Goal: Check status: Check status

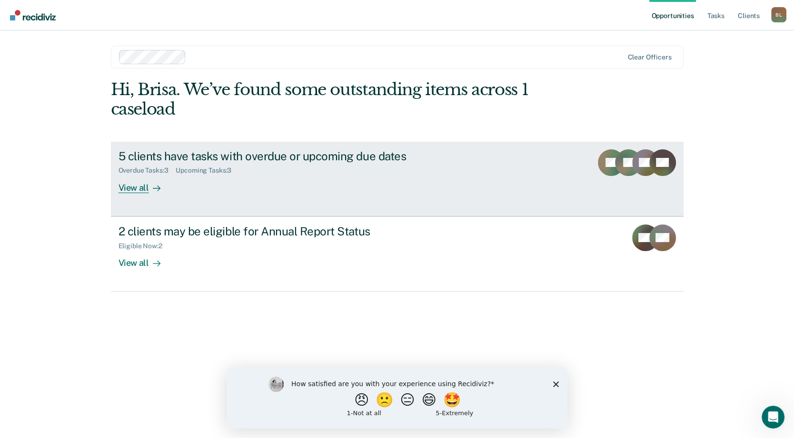
click at [325, 192] on div "5 clients have tasks with overdue or upcoming due dates Overdue Tasks : 3 Upcom…" at bounding box center [297, 171] width 357 height 44
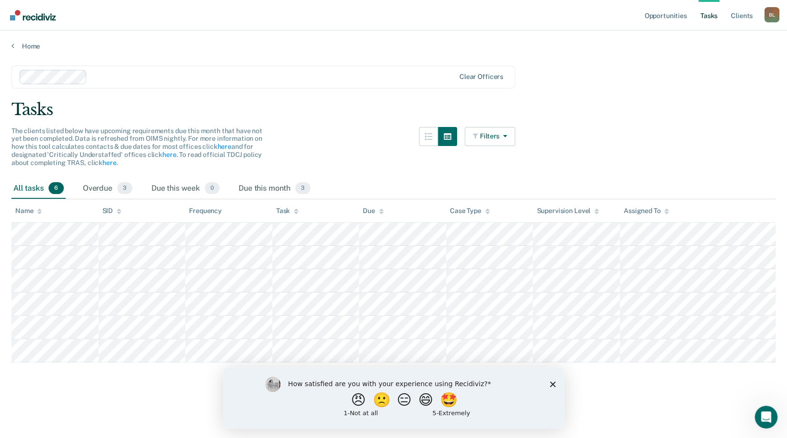
click at [767, 16] on div "[PERSON_NAME]" at bounding box center [771, 14] width 15 height 15
click at [38, 47] on link "Home" at bounding box center [393, 46] width 764 height 9
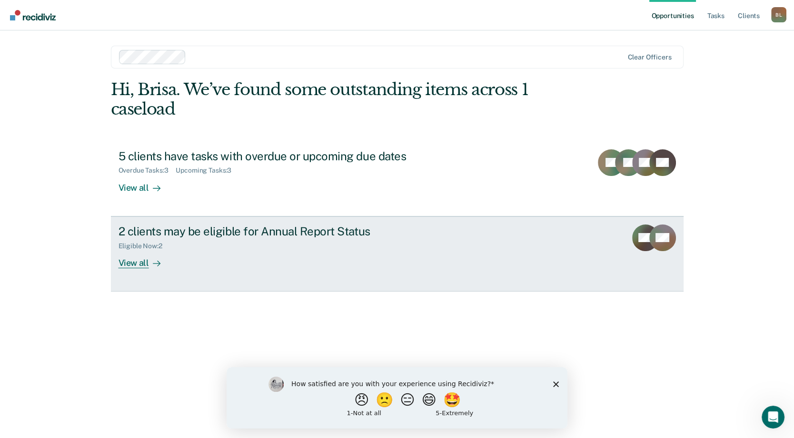
click at [499, 239] on link "2 clients may be eligible for Annual Report Status Eligible Now : 2 View all WL…" at bounding box center [397, 254] width 573 height 75
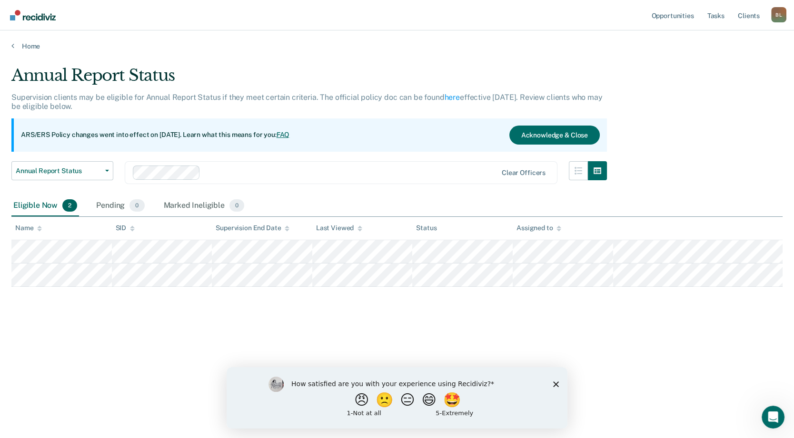
click at [775, 16] on div "[PERSON_NAME]" at bounding box center [778, 14] width 15 height 15
click at [746, 16] on link "Client s" at bounding box center [749, 15] width 26 height 30
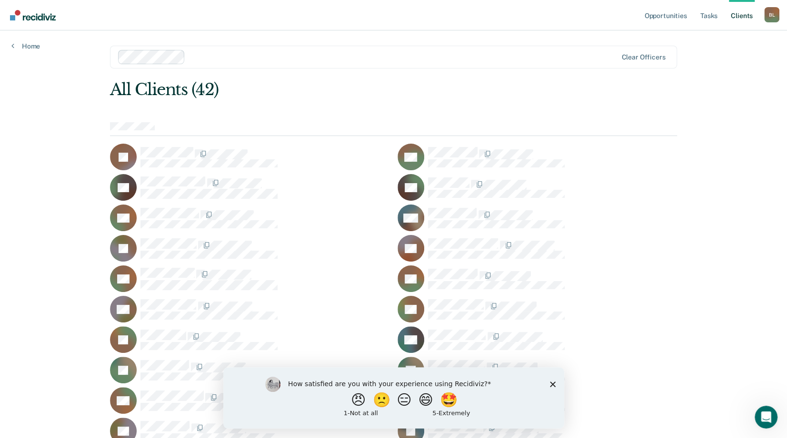
drag, startPoint x: 558, startPoint y: 77, endPoint x: 565, endPoint y: 89, distance: 13.9
click at [558, 77] on main "Clear officers All Clients (42) JA KA LA DA AB WB JB SB AB BC CC RC JC OC JD JD…" at bounding box center [394, 413] width 590 height 766
